Goal: Transaction & Acquisition: Subscribe to service/newsletter

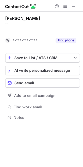
scroll to position [106, 83]
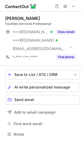
scroll to position [131, 83]
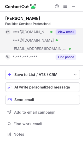
click at [70, 32] on button "View email" at bounding box center [66, 31] width 21 height 5
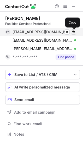
click at [74, 31] on span at bounding box center [74, 32] width 4 height 4
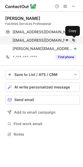
click at [75, 39] on span at bounding box center [74, 40] width 4 height 4
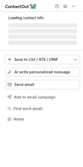
scroll to position [119, 83]
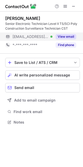
click at [67, 35] on button "View email" at bounding box center [66, 36] width 21 height 5
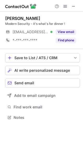
scroll to position [114, 83]
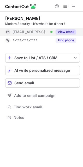
click at [63, 30] on button "View email" at bounding box center [66, 31] width 21 height 5
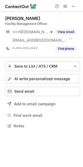
scroll to position [123, 83]
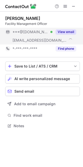
click at [74, 32] on button "View email" at bounding box center [66, 31] width 21 height 5
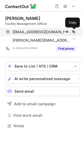
click at [74, 30] on span at bounding box center [74, 32] width 4 height 4
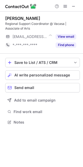
scroll to position [119, 83]
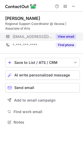
click at [64, 36] on button "View email" at bounding box center [66, 36] width 21 height 5
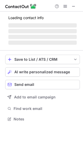
scroll to position [114, 83]
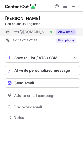
click at [70, 33] on button "View email" at bounding box center [66, 31] width 21 height 5
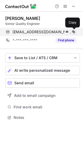
click at [75, 32] on span at bounding box center [74, 32] width 4 height 4
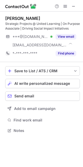
scroll to position [127, 83]
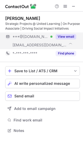
click at [64, 35] on button "View email" at bounding box center [66, 36] width 21 height 5
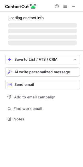
scroll to position [119, 83]
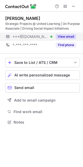
click at [64, 33] on div "View email" at bounding box center [65, 37] width 24 height 8
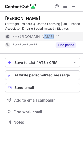
click at [64, 33] on div "***@[DOMAIN_NAME]" at bounding box center [40, 37] width 71 height 8
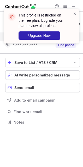
click at [47, 52] on div "This profile is restricted on the free plan. Upgrade your plan to view all prof…" at bounding box center [42, 28] width 84 height 49
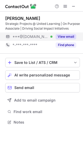
click at [61, 35] on button "View email" at bounding box center [66, 36] width 21 height 5
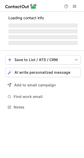
scroll to position [106, 84]
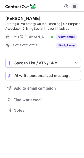
click at [74, 5] on span at bounding box center [74, 6] width 4 height 4
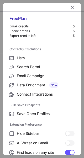
scroll to position [61, 0]
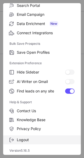
click at [31, 140] on span "Logout" at bounding box center [46, 139] width 58 height 5
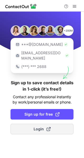
click at [34, 126] on span "Login" at bounding box center [42, 128] width 17 height 5
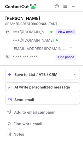
scroll to position [131, 83]
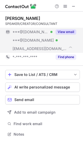
click at [66, 30] on button "View email" at bounding box center [66, 31] width 21 height 5
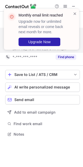
click at [74, 6] on div "Monthly email limit reached Upgrade now for unlimited email reveals or come bac…" at bounding box center [42, 32] width 84 height 56
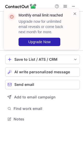
scroll to position [116, 83]
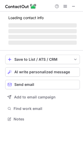
click at [74, 6] on div "Monthly email limit reached Upgrade now for unlimited email reveals or come bac…" at bounding box center [42, 32] width 84 height 56
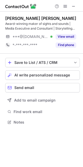
scroll to position [119, 83]
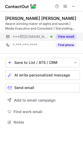
click at [65, 34] on button "View email" at bounding box center [66, 36] width 21 height 5
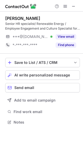
scroll to position [119, 83]
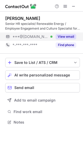
click at [62, 39] on button "View email" at bounding box center [66, 36] width 21 height 5
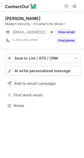
scroll to position [102, 84]
click at [72, 8] on button at bounding box center [74, 6] width 6 height 6
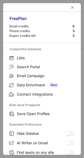
scroll to position [61, 0]
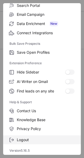
click at [26, 140] on span "Logout" at bounding box center [46, 139] width 58 height 5
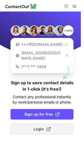
click at [41, 126] on span "Login" at bounding box center [42, 128] width 17 height 5
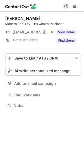
scroll to position [102, 84]
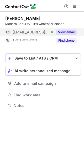
click at [67, 33] on button "View email" at bounding box center [66, 31] width 21 height 5
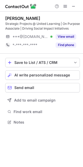
scroll to position [119, 83]
click at [75, 6] on span at bounding box center [74, 6] width 4 height 4
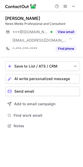
scroll to position [123, 83]
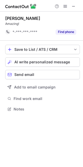
scroll to position [106, 83]
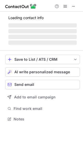
scroll to position [136, 83]
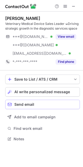
click at [19, 104] on span "Send email" at bounding box center [24, 105] width 20 height 4
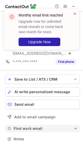
click at [21, 125] on button "Find work email" at bounding box center [42, 128] width 75 height 7
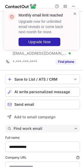
scroll to position [191, 80]
type input "**********"
click at [21, 125] on button "Find work email" at bounding box center [42, 128] width 75 height 7
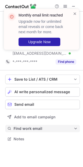
scroll to position [136, 83]
